Goal: Information Seeking & Learning: Learn about a topic

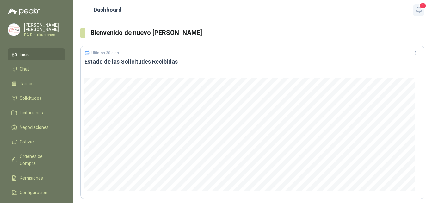
click at [418, 10] on icon "button" at bounding box center [419, 10] width 8 height 8
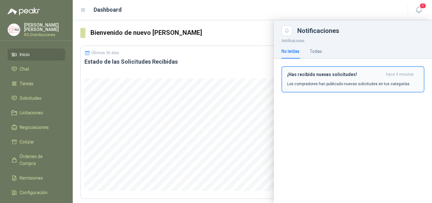
click at [324, 82] on p "Los compradores han publicado nuevas solicitudes en tus categorías." at bounding box center [348, 84] width 123 height 6
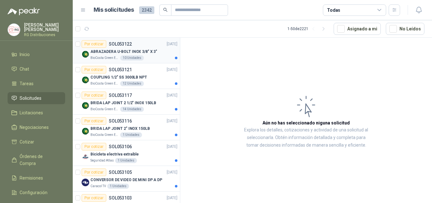
click at [161, 54] on div "ABRAZADERA U-BOLT INOX 3/8" X 3"" at bounding box center [133, 52] width 87 height 8
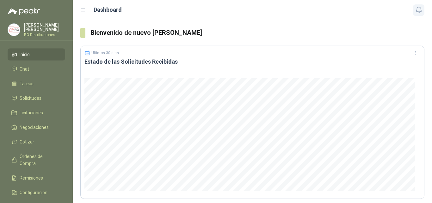
click at [418, 9] on icon "button" at bounding box center [419, 10] width 8 height 8
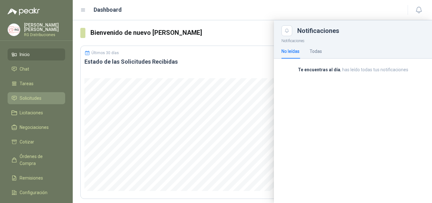
click at [36, 97] on span "Solicitudes" at bounding box center [31, 98] width 22 height 7
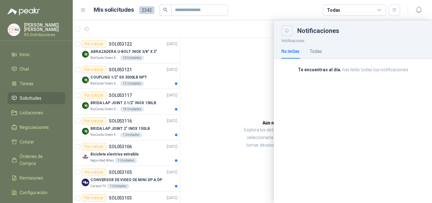
click at [288, 29] on icon "Close" at bounding box center [286, 30] width 5 height 5
